Goal: Book appointment/travel/reservation

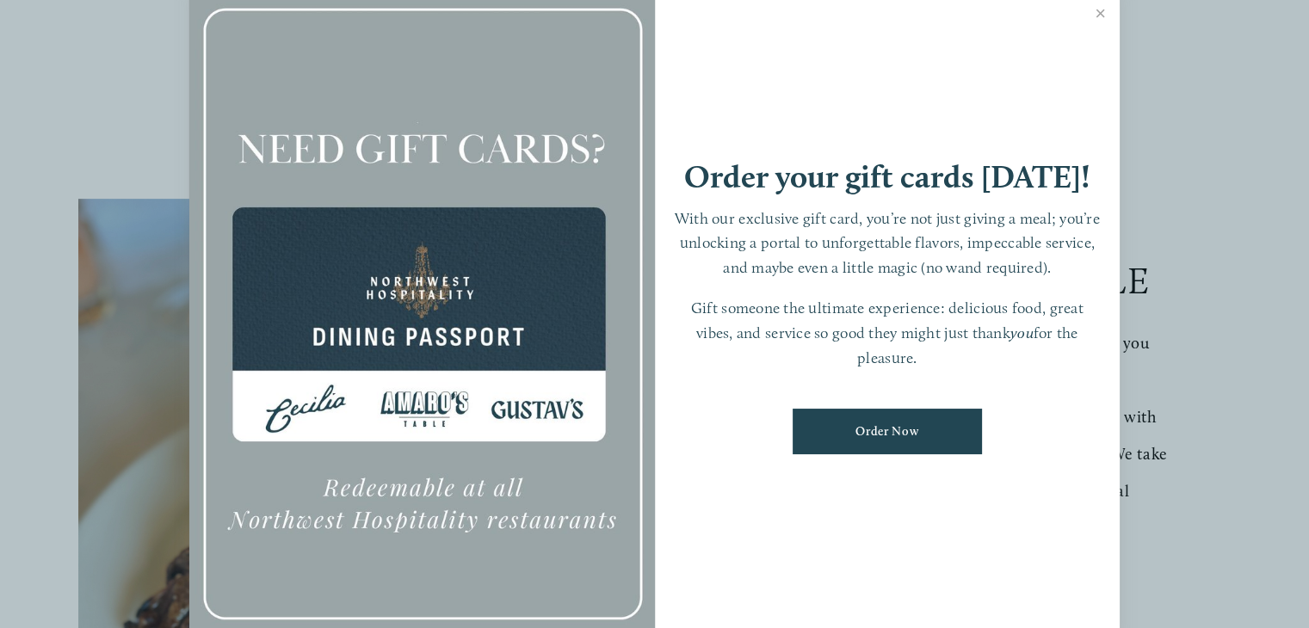
scroll to position [258, 0]
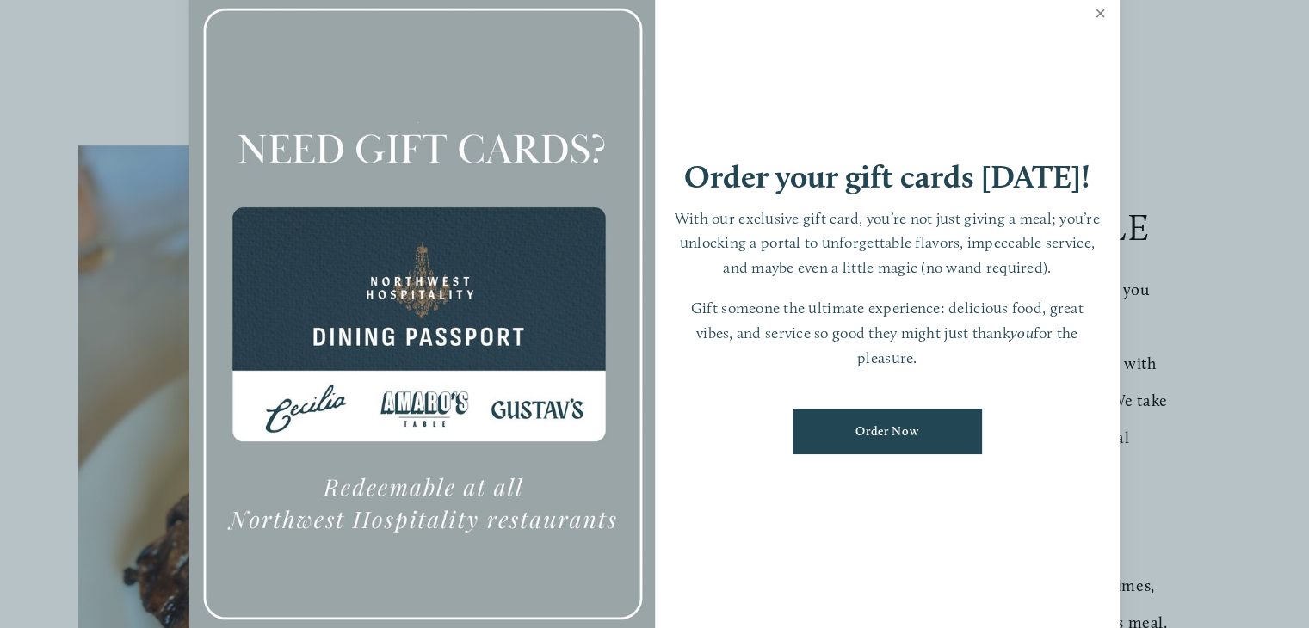
click at [1101, 11] on link "Close" at bounding box center [1100, 15] width 34 height 48
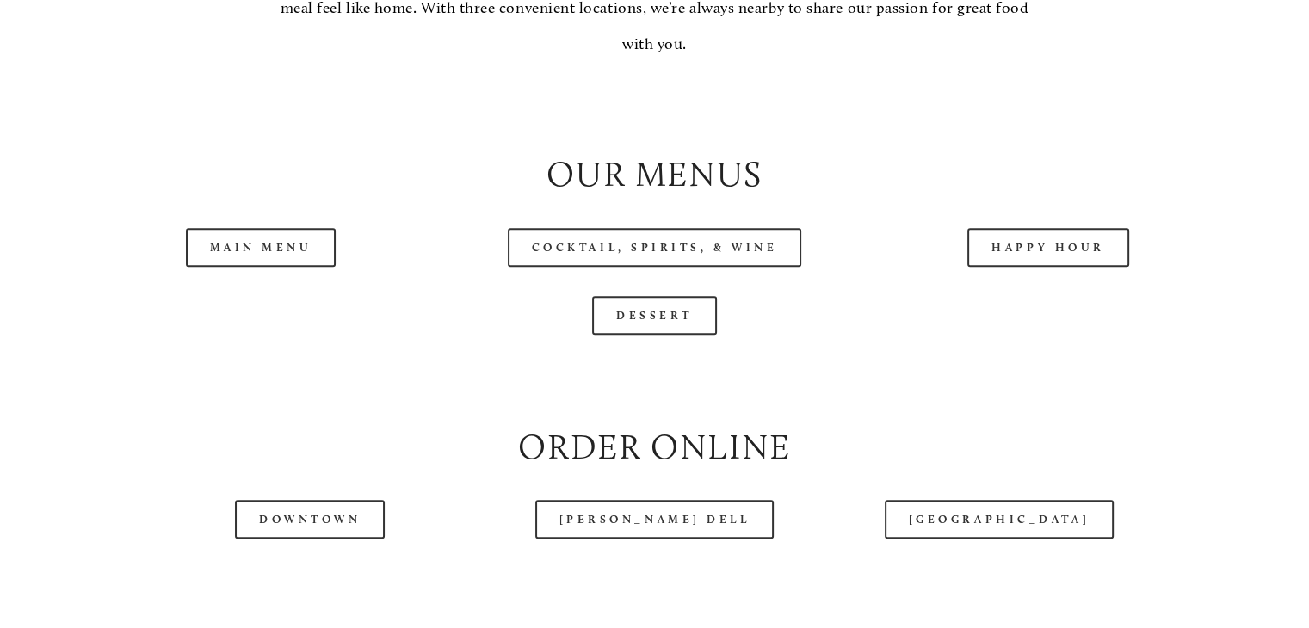
scroll to position [1721, 0]
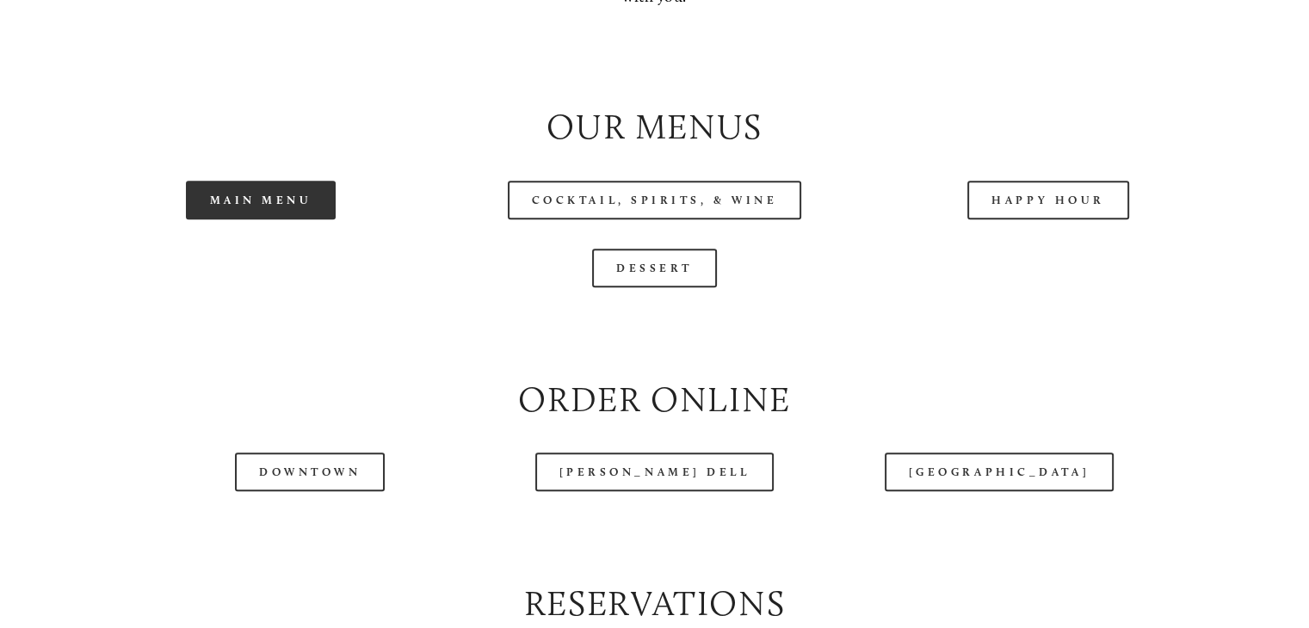
click at [219, 219] on link "Main Menu" at bounding box center [261, 200] width 151 height 39
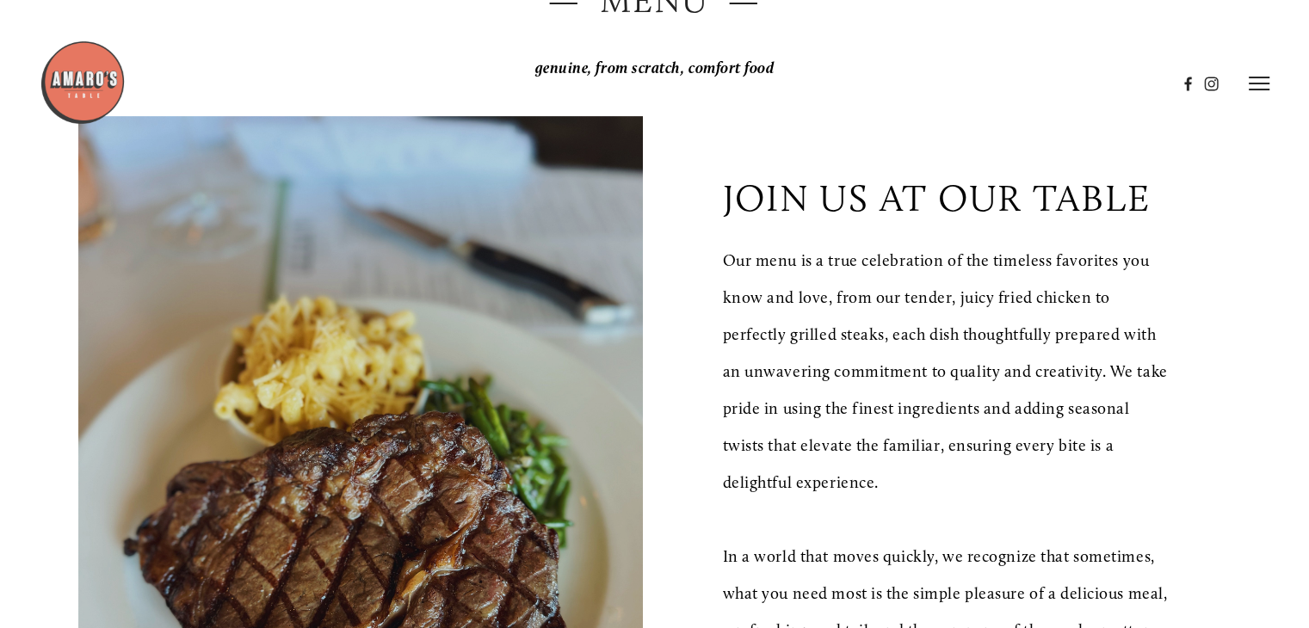
scroll to position [0, 0]
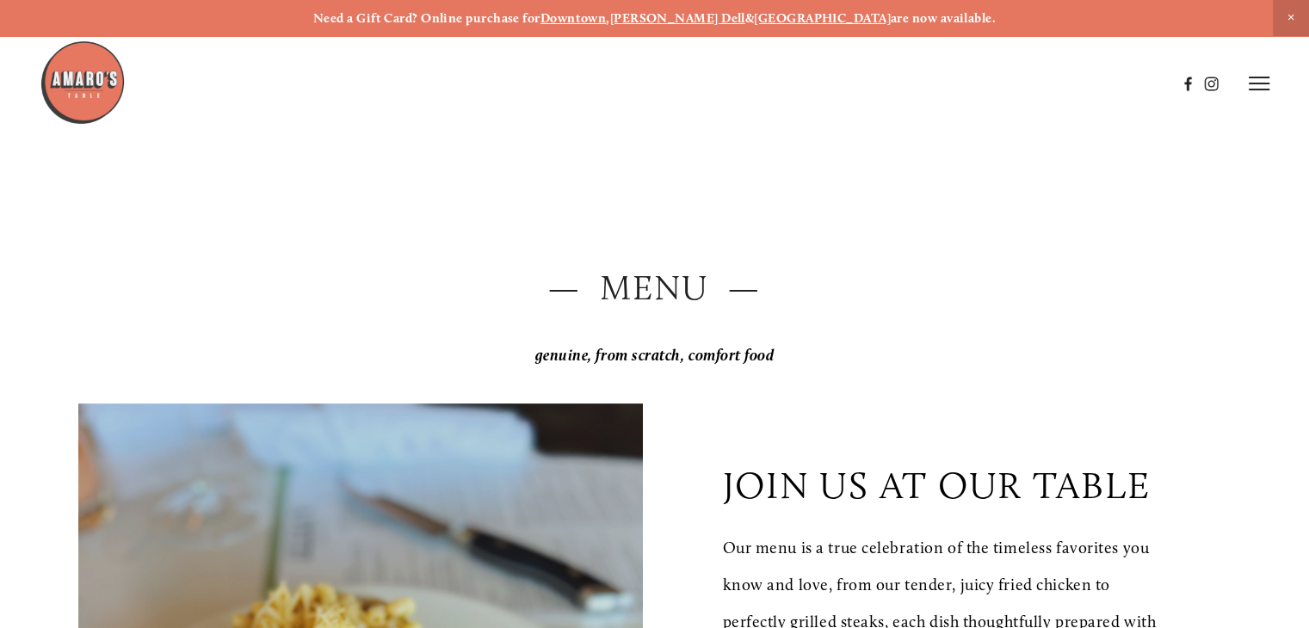
click at [1252, 94] on header "Menu Order Now Visit Gallery 0" at bounding box center [655, 83] width 1230 height 167
click at [1252, 87] on icon at bounding box center [1258, 83] width 21 height 15
click at [1153, 88] on span "Reserve" at bounding box center [1152, 83] width 40 height 15
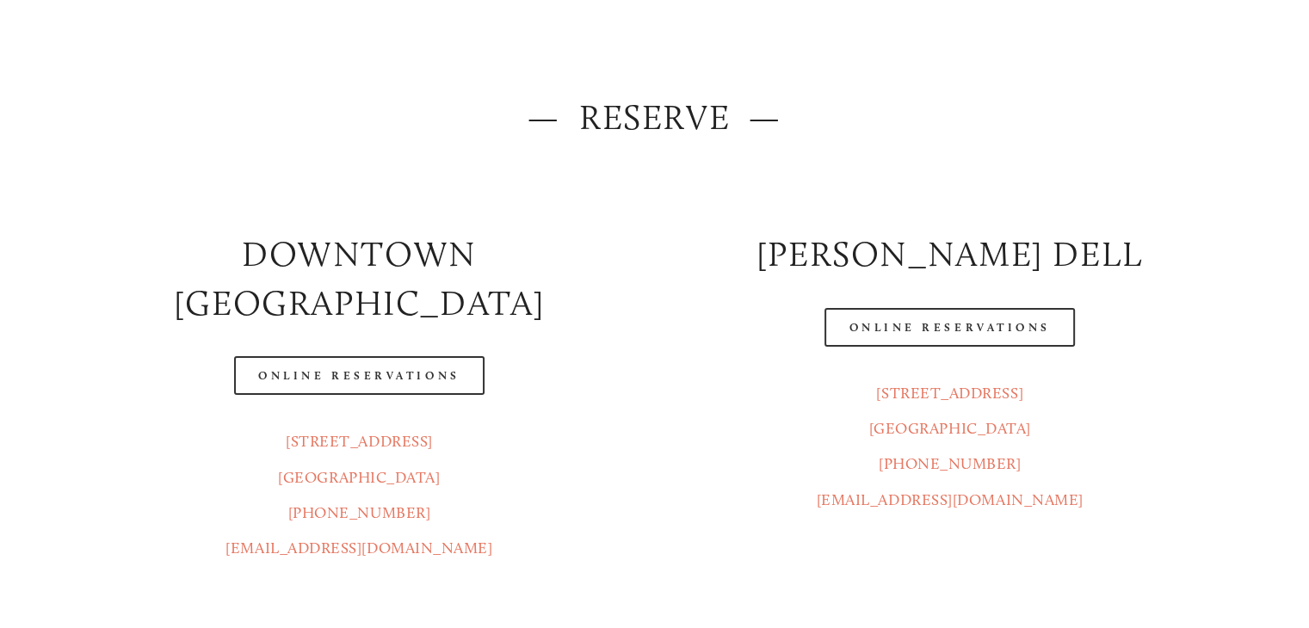
scroll to position [172, 0]
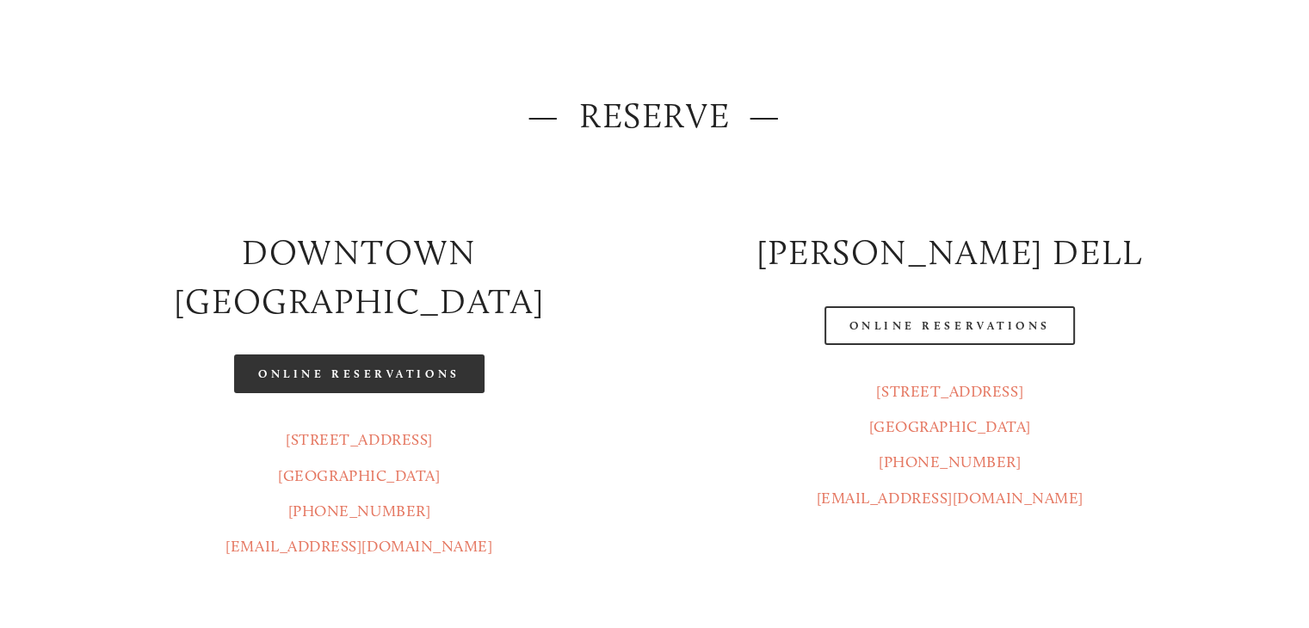
click at [389, 354] on link "Online Reservations" at bounding box center [358, 373] width 249 height 39
